Goal: Check status: Check status

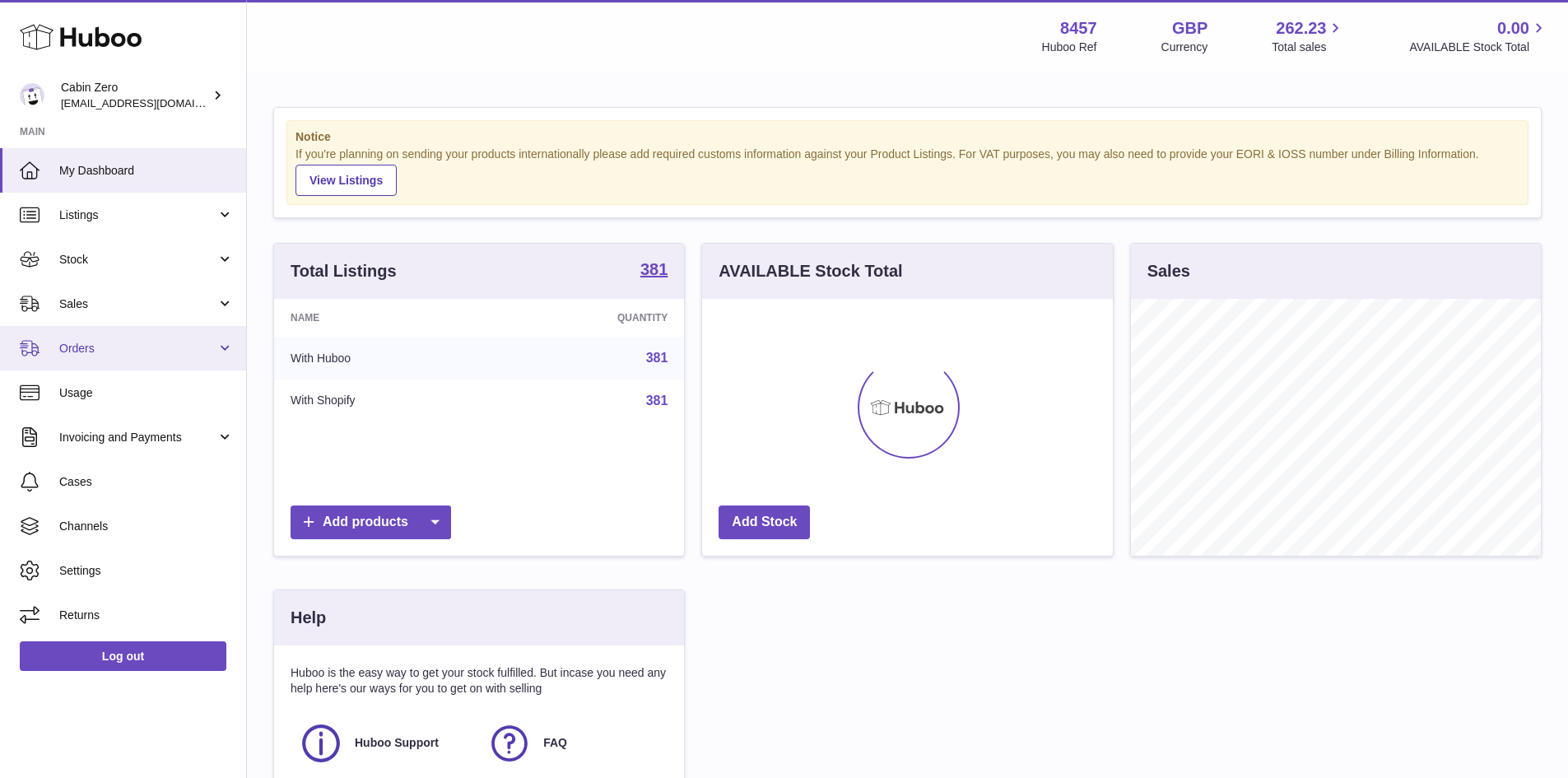
scroll to position [257, 411]
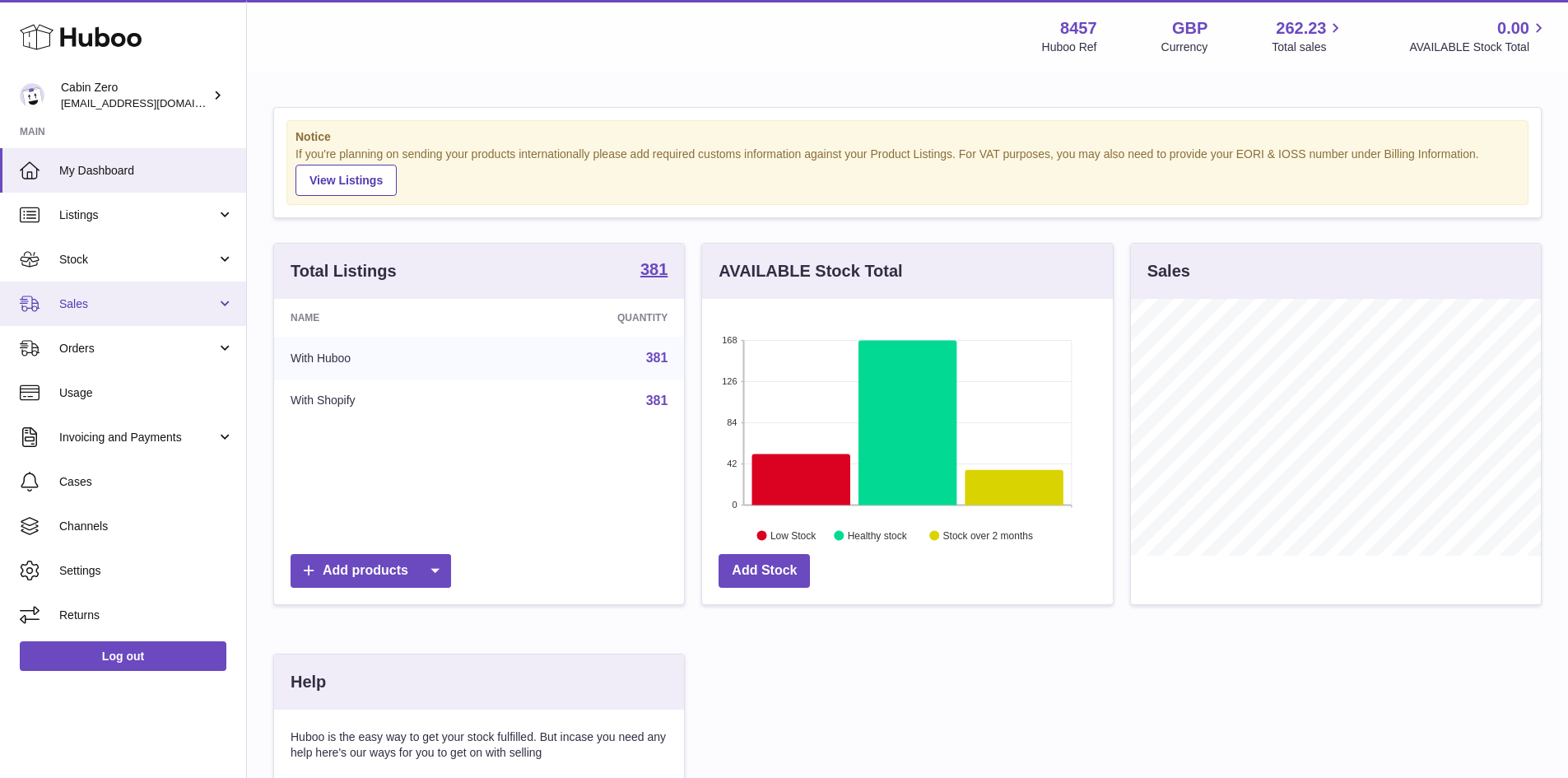
click at [143, 308] on span "Sales" at bounding box center [138, 304] width 157 height 16
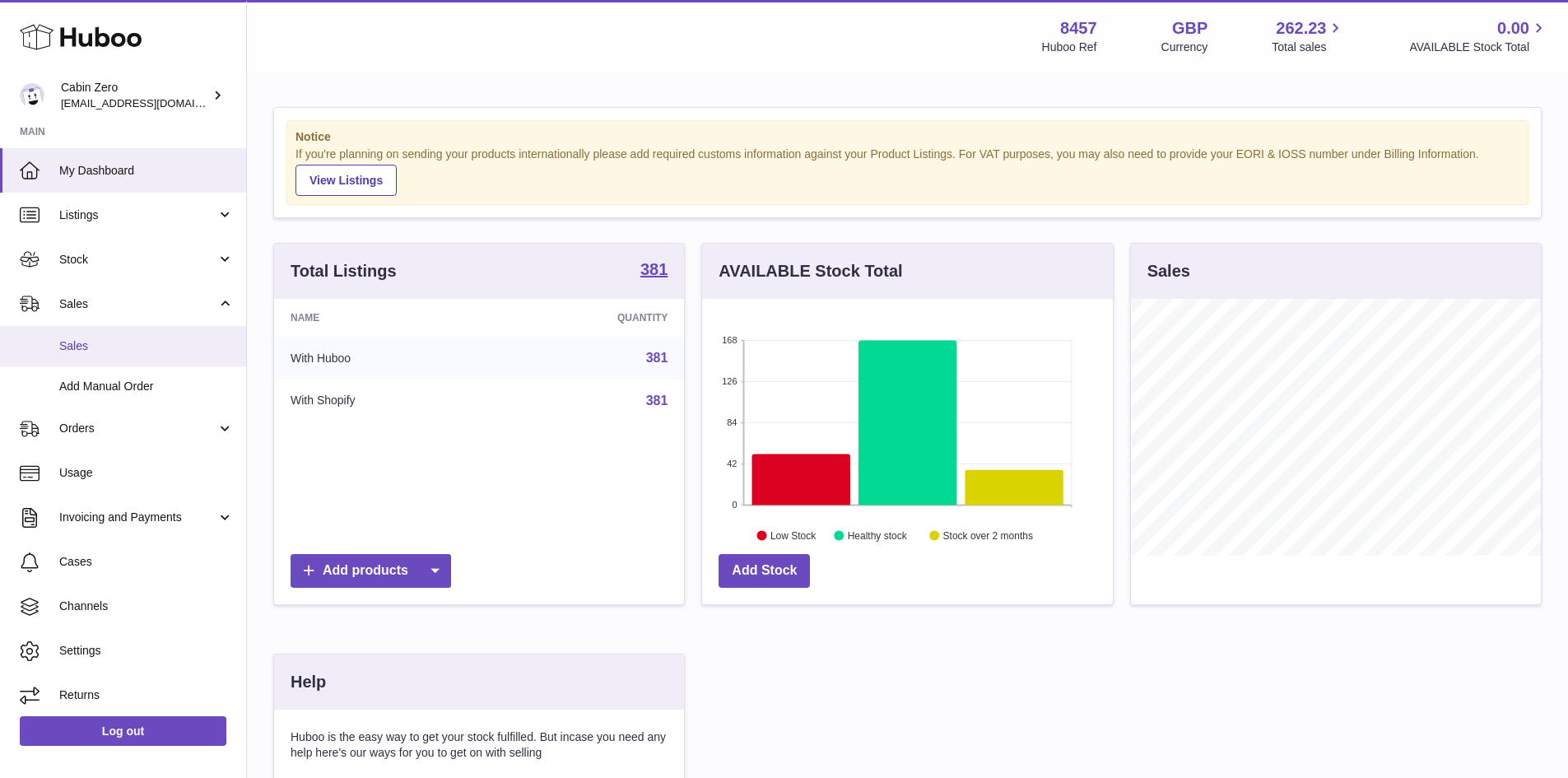
click at [135, 346] on span "Sales" at bounding box center [146, 346] width 174 height 16
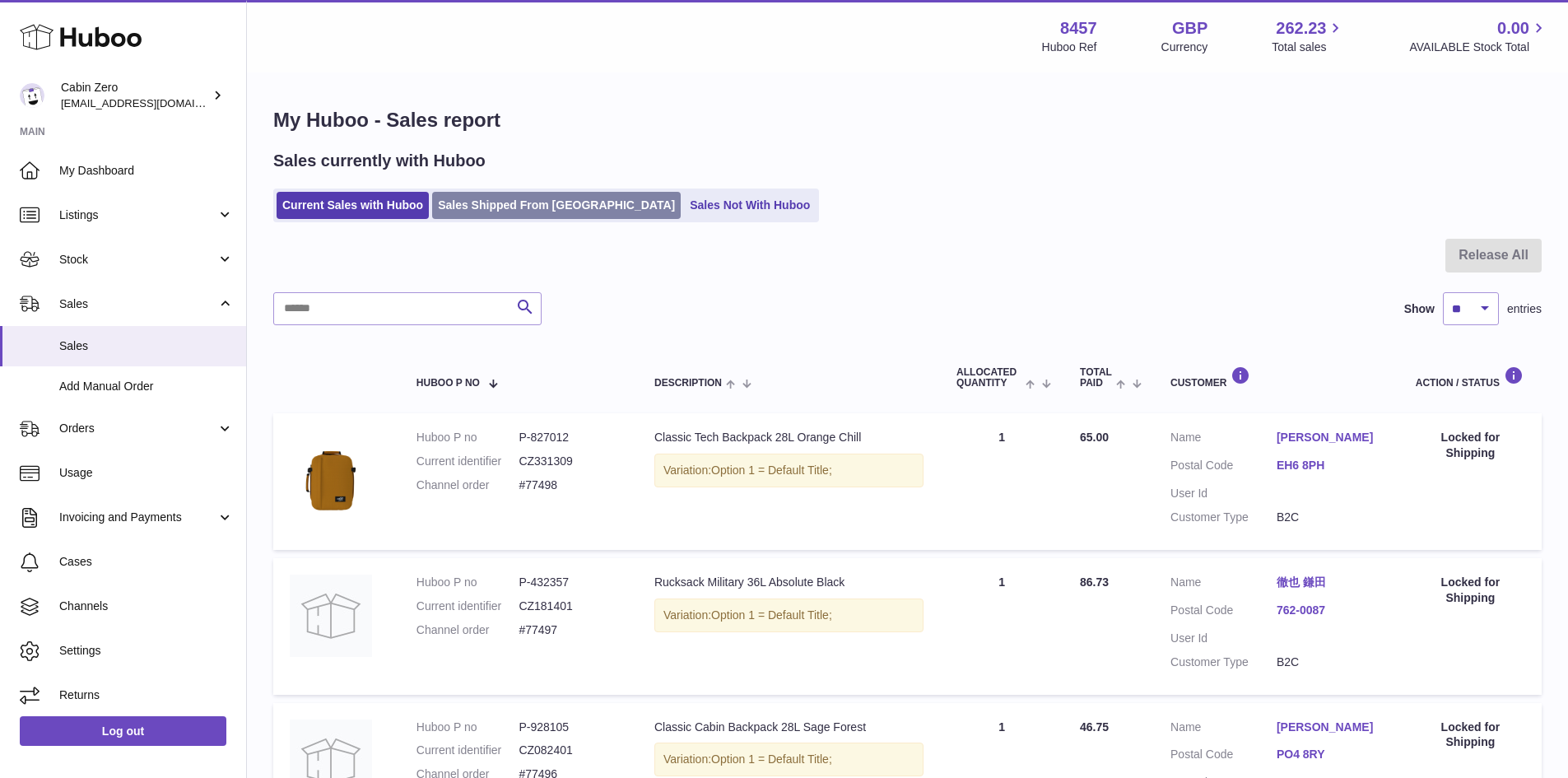
click at [527, 204] on link "Sales Shipped From Huboo" at bounding box center [556, 205] width 249 height 27
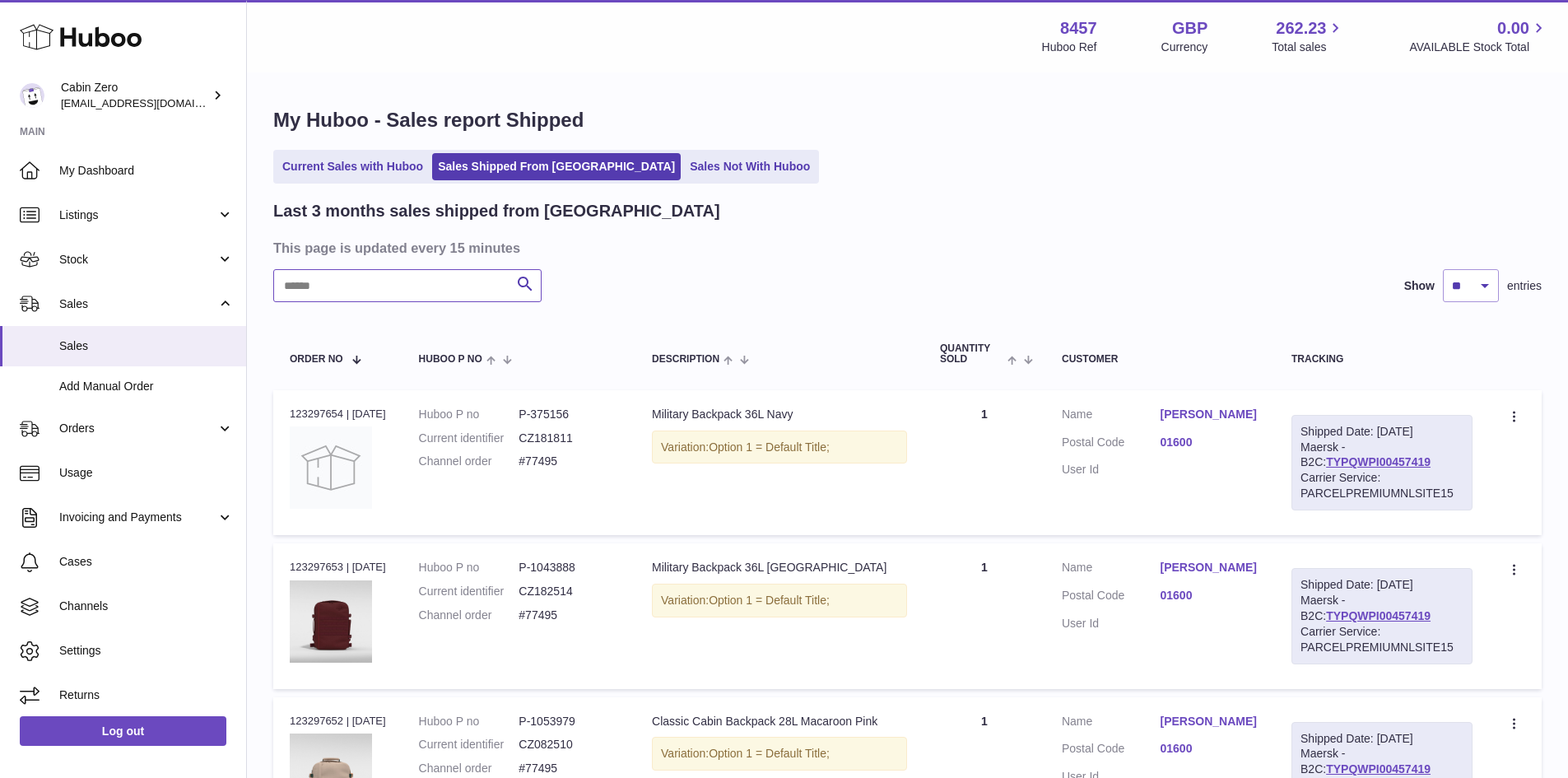
click at [431, 293] on input "text" at bounding box center [407, 285] width 268 height 33
paste input "******"
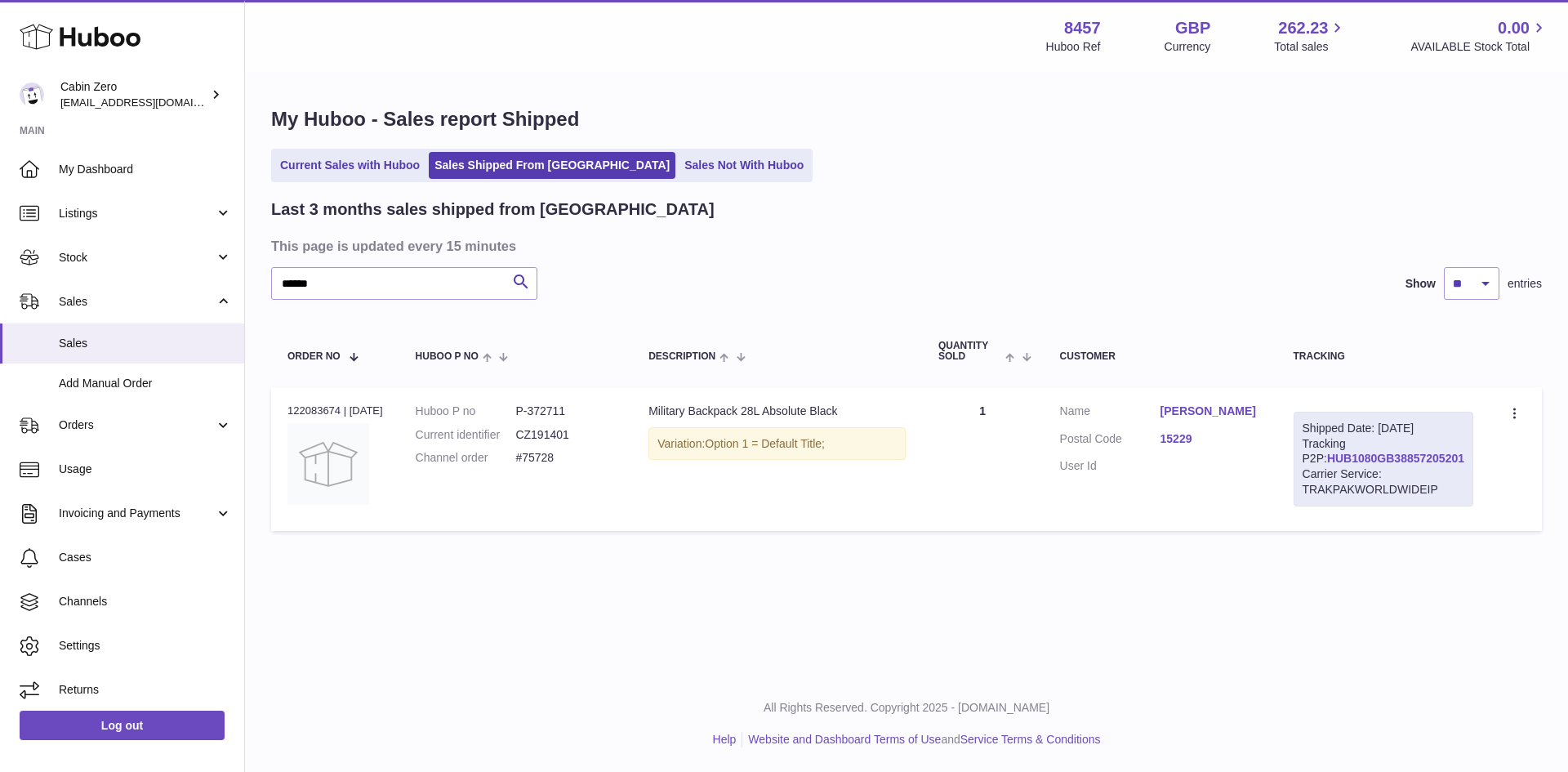
click at [1396, 465] on link "HUB1080GB38857205201" at bounding box center [1396, 458] width 138 height 13
drag, startPoint x: 218, startPoint y: 269, endPoint x: -7, endPoint y: 277, distance: 225.1
click at [0, 277] on html ".st0{fill:#141414;}" at bounding box center [784, 386] width 1568 height 772
paste input "text"
click at [1352, 465] on link "HUB1080GB72327147201" at bounding box center [1396, 458] width 138 height 13
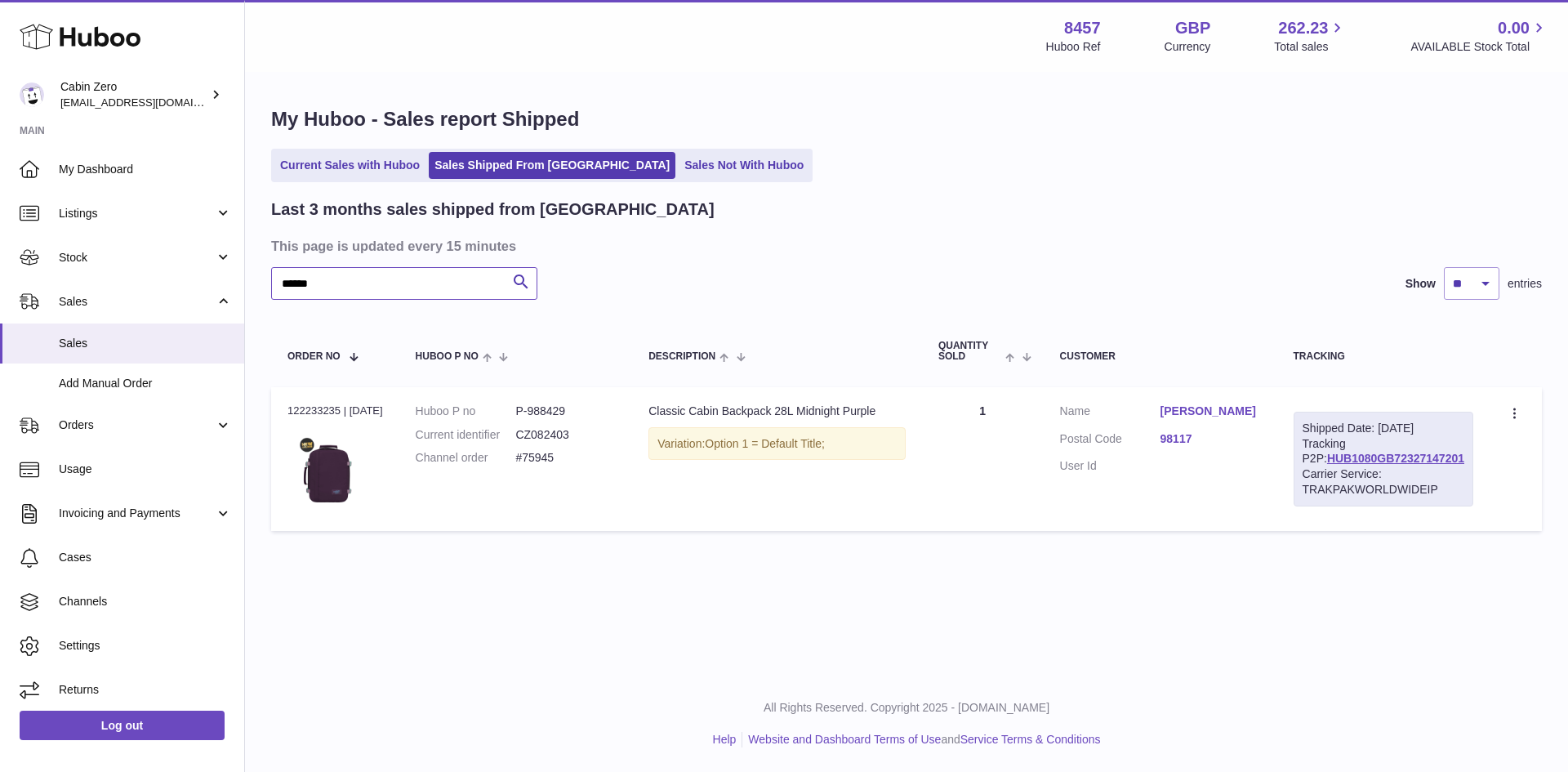
drag, startPoint x: 462, startPoint y: 270, endPoint x: -246, endPoint y: 174, distance: 714.5
click at [0, 174] on html ".st0{fill:#141414;}" at bounding box center [784, 386] width 1568 height 772
paste input "text"
type input "******"
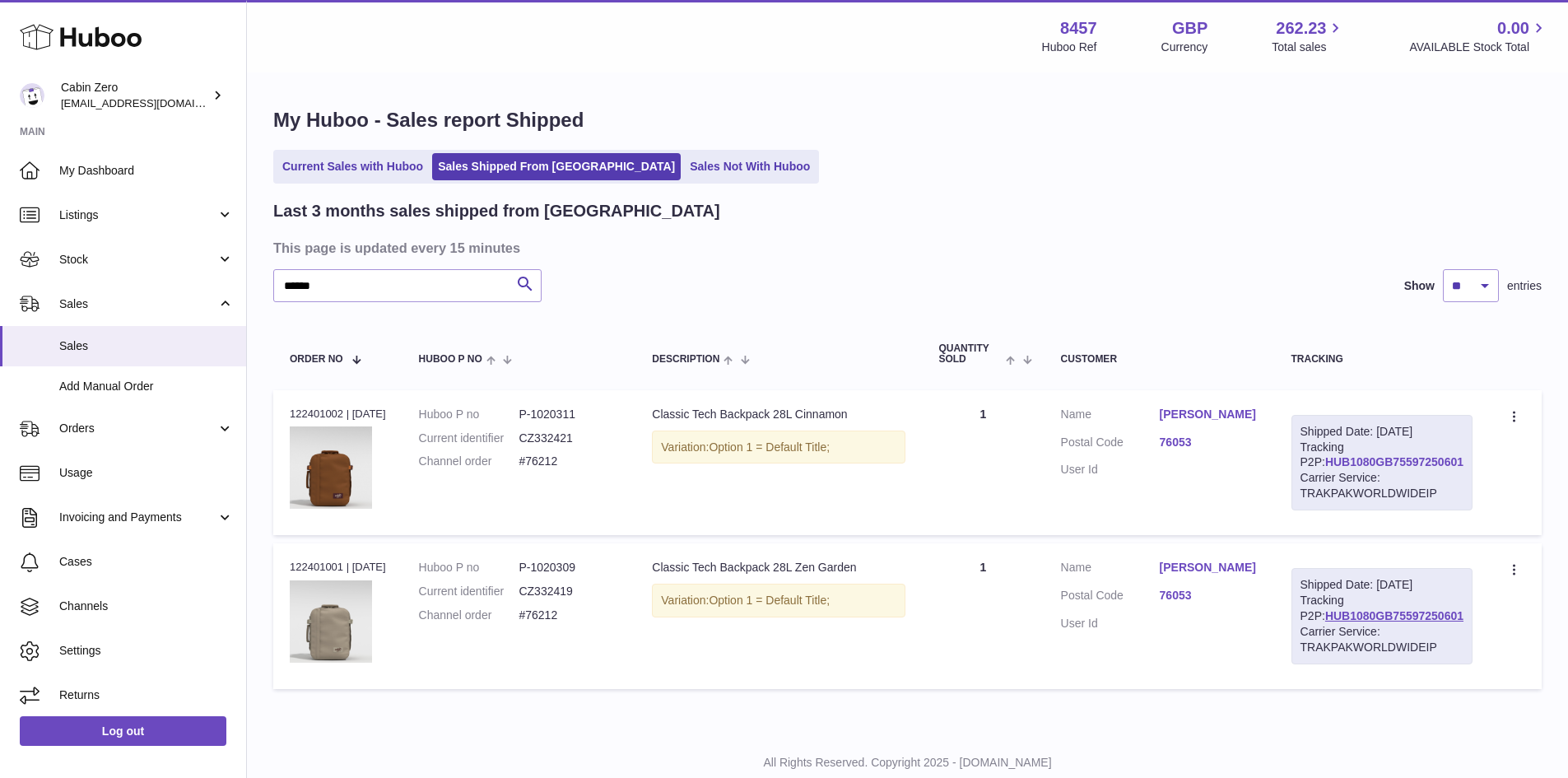
click at [1423, 468] on link "HUB1080GB75597250601" at bounding box center [1395, 462] width 139 height 14
click at [1366, 468] on link "HUB1080GB75597250601" at bounding box center [1395, 462] width 139 height 14
click at [1033, 161] on div "Current Sales with Huboo Sales Shipped From Huboo Sales Not With Huboo" at bounding box center [907, 167] width 1268 height 34
